Goal: Use online tool/utility: Utilize a website feature to perform a specific function

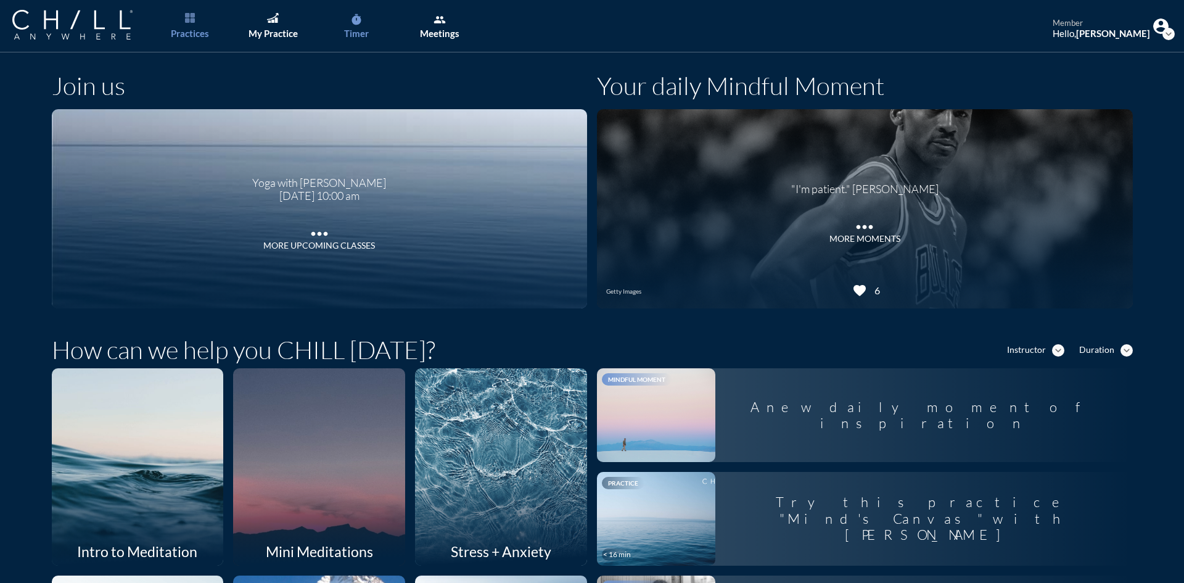
click at [359, 38] on div "Timer" at bounding box center [356, 33] width 25 height 11
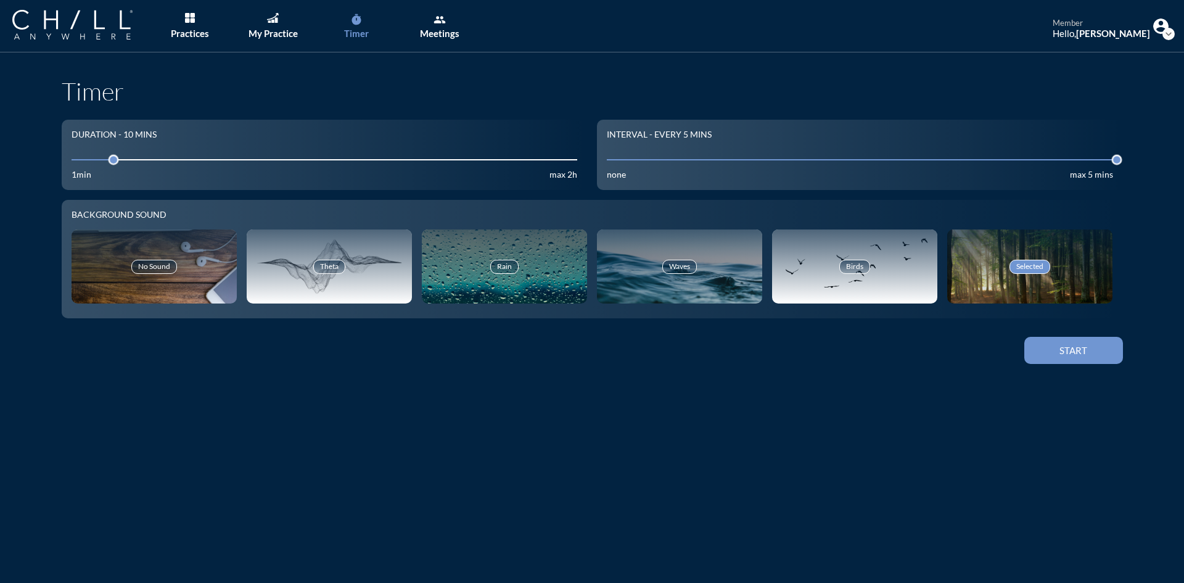
click at [1075, 344] on button "Start" at bounding box center [1073, 350] width 99 height 27
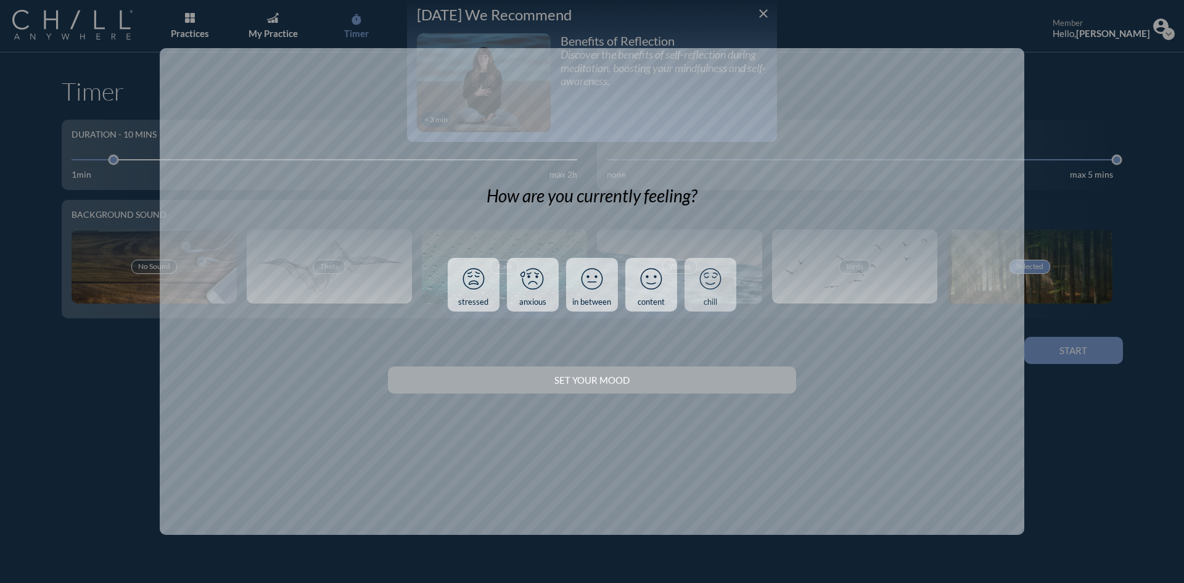
click at [705, 305] on div "chill" at bounding box center [710, 302] width 14 height 10
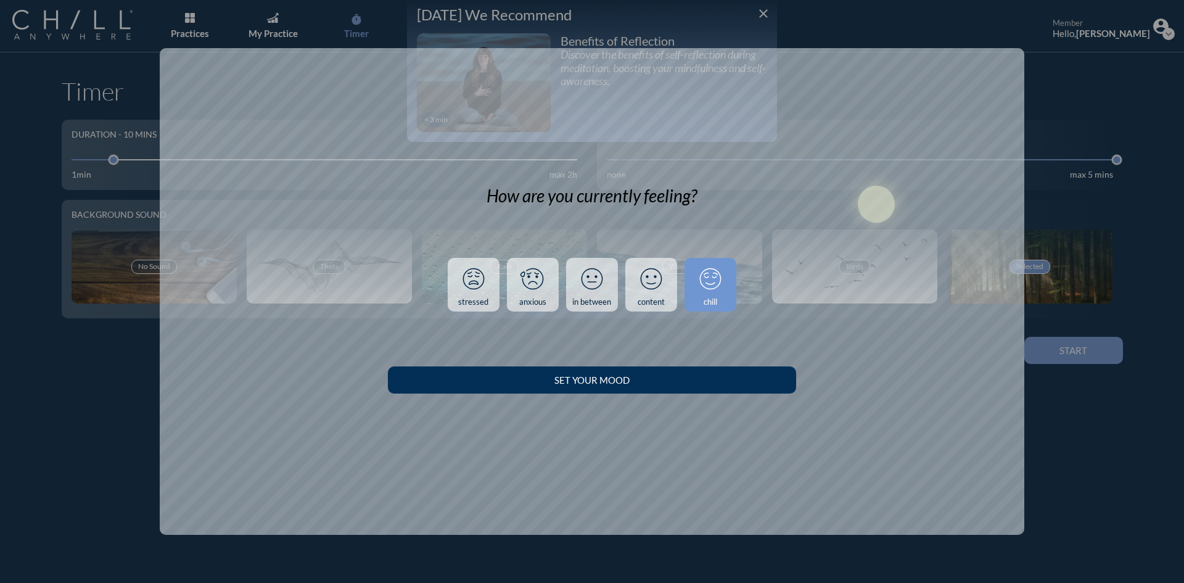
click at [682, 383] on div "Set your Mood" at bounding box center [591, 379] width 364 height 11
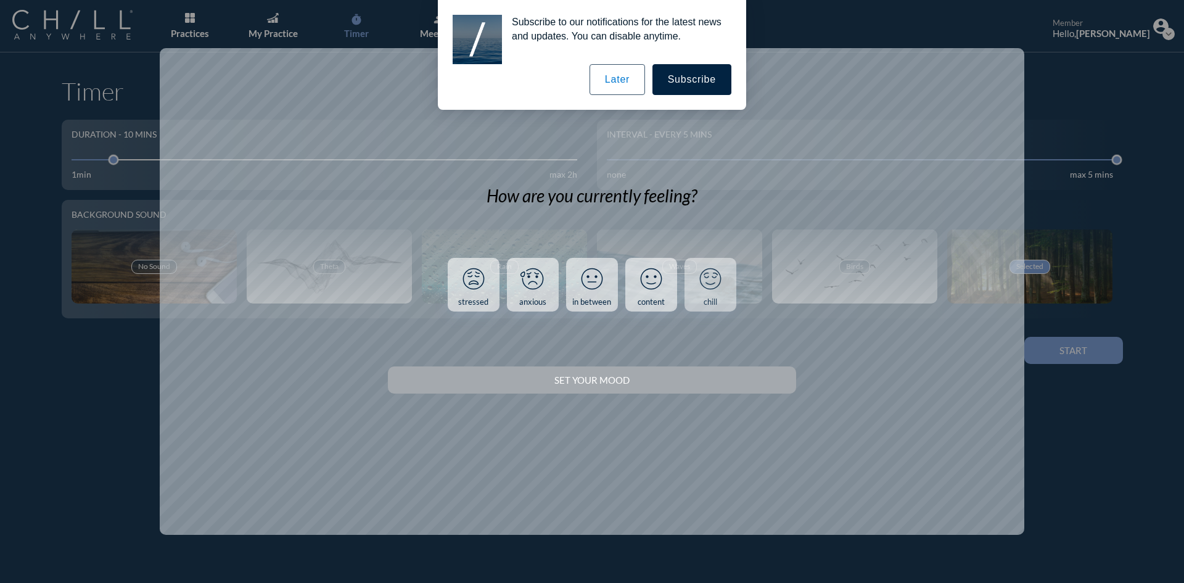
click at [717, 296] on link "chill" at bounding box center [710, 285] width 52 height 54
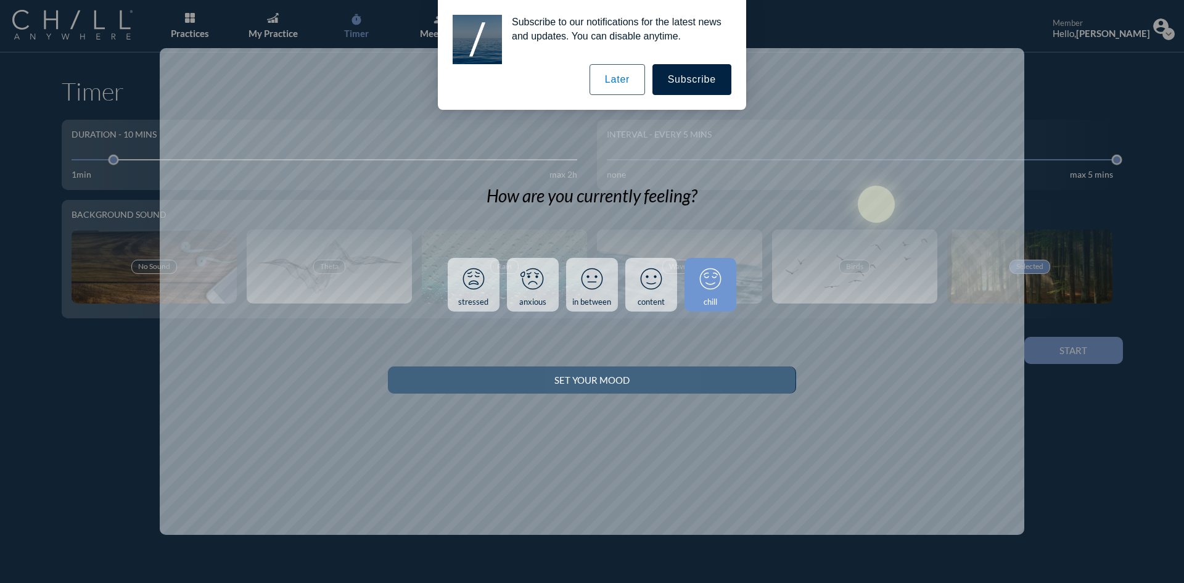
drag, startPoint x: 695, startPoint y: 386, endPoint x: 701, endPoint y: 380, distance: 8.7
click at [696, 385] on button "Set your Mood" at bounding box center [591, 379] width 407 height 27
